Goal: Task Accomplishment & Management: Use online tool/utility

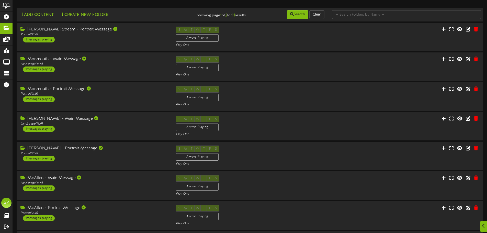
scroll to position [107, 0]
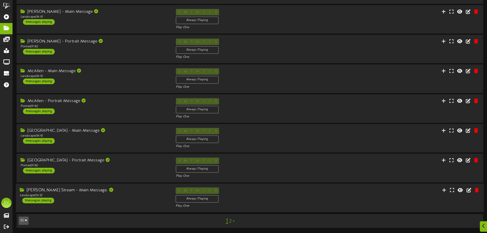
click at [316, 194] on div "S M T W T F S Always Playing Play One" at bounding box center [250, 197] width 156 height 21
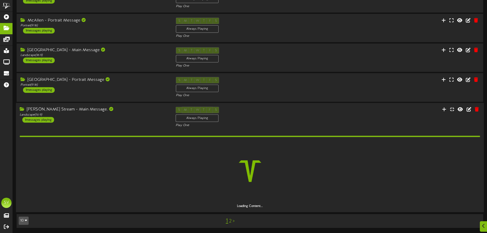
scroll to position [172, 0]
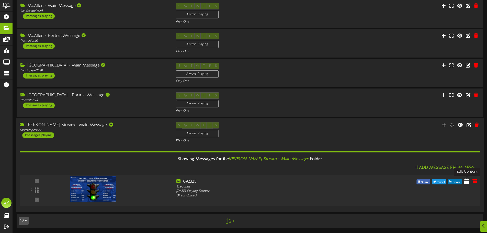
click at [467, 180] on icon at bounding box center [466, 181] width 5 height 6
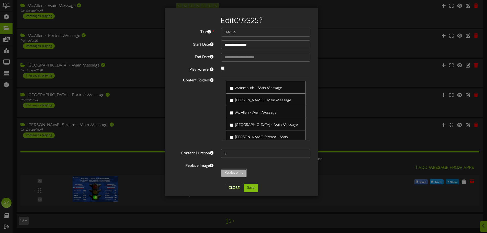
type input "**********"
type input "092425"
click at [251, 189] on button "Save" at bounding box center [251, 188] width 14 height 9
